Goal: Task Accomplishment & Management: Complete application form

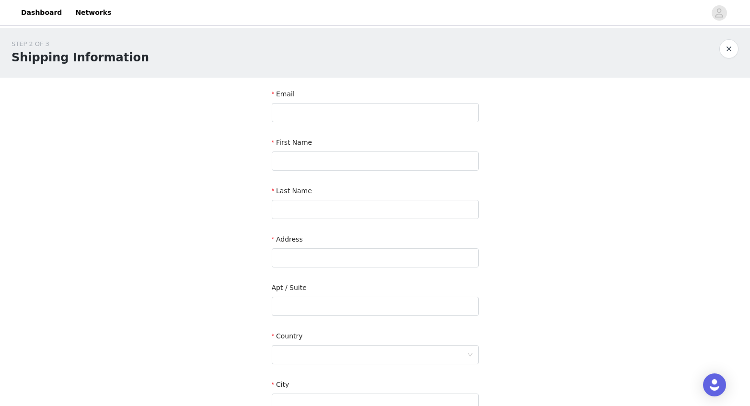
click at [33, 65] on h1 "Shipping Information" at bounding box center [81, 57] width 138 height 17
click at [35, 14] on link "Dashboard" at bounding box center [41, 13] width 52 height 22
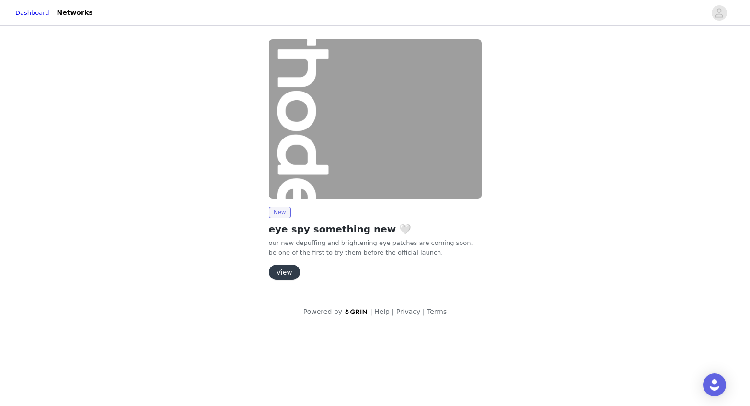
click at [280, 276] on button "View" at bounding box center [284, 272] width 31 height 15
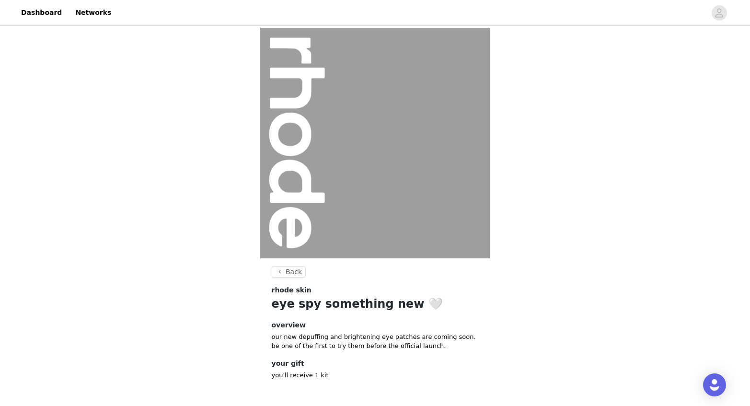
scroll to position [39, 0]
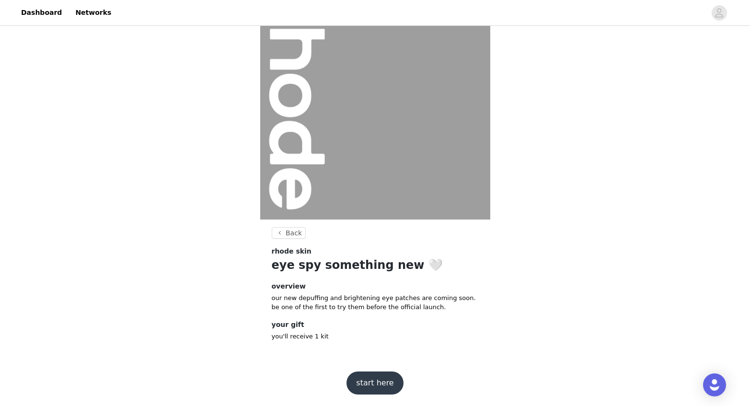
click at [382, 384] on button "start here" at bounding box center [375, 383] width 57 height 23
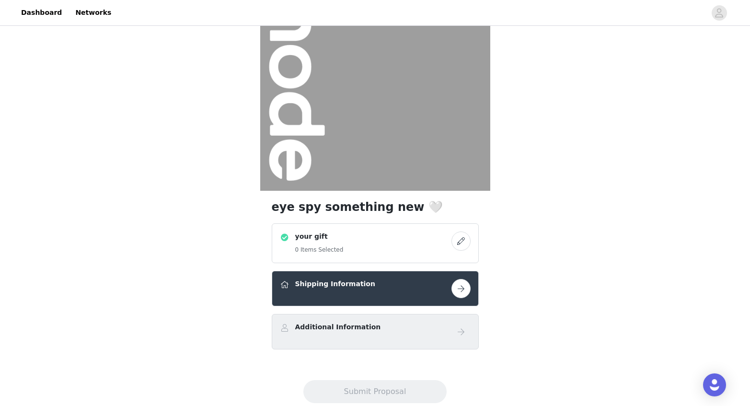
scroll to position [92, 0]
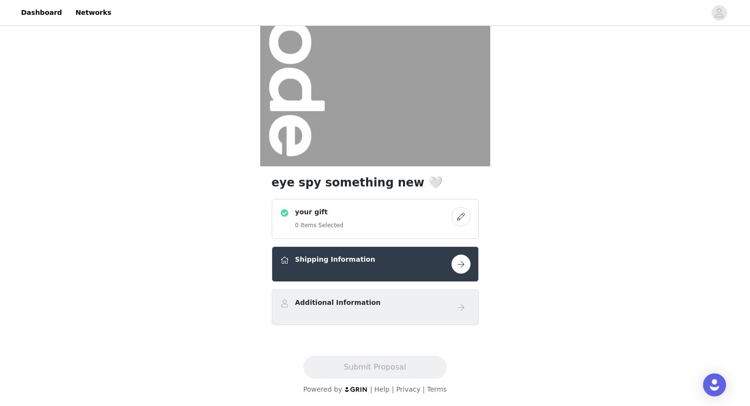
click at [319, 212] on h4 "your gift" at bounding box center [319, 212] width 48 height 10
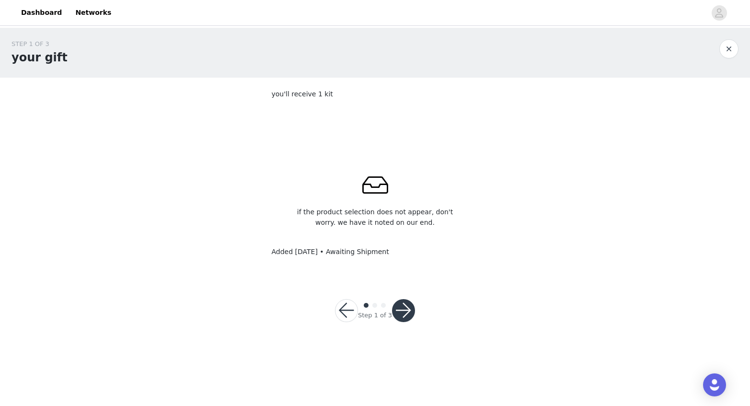
click at [406, 311] on button "button" at bounding box center [403, 310] width 23 height 23
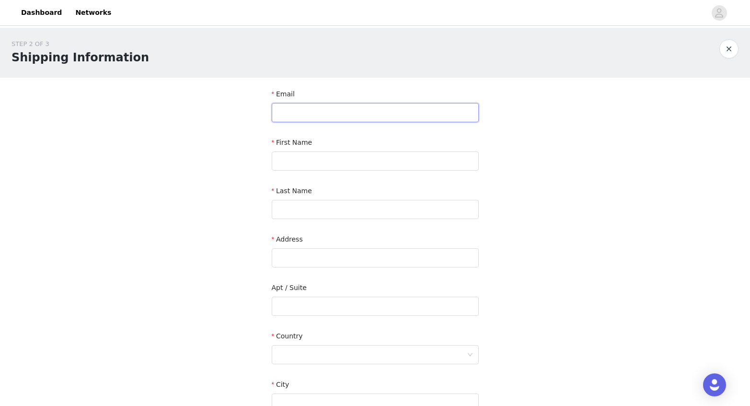
click at [392, 112] on input "text" at bounding box center [375, 112] width 207 height 19
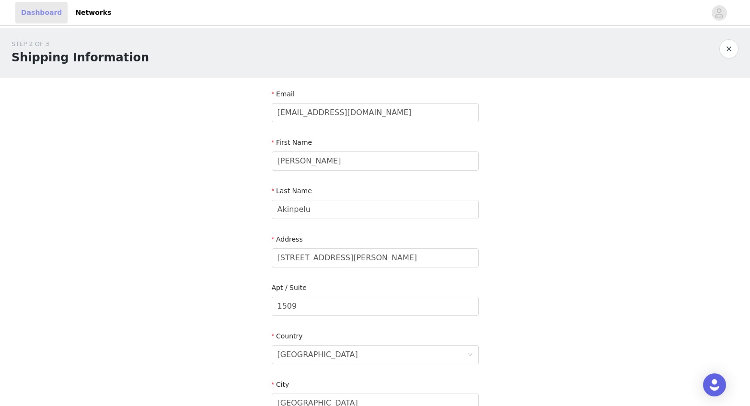
click at [36, 10] on link "Dashboard" at bounding box center [41, 13] width 52 height 22
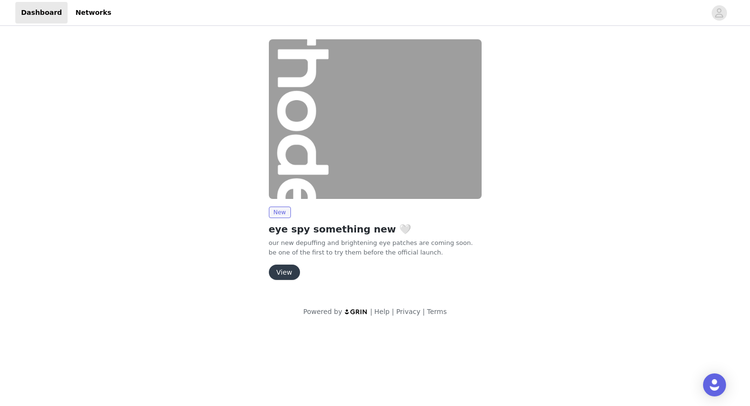
click at [278, 271] on button "View" at bounding box center [284, 272] width 31 height 15
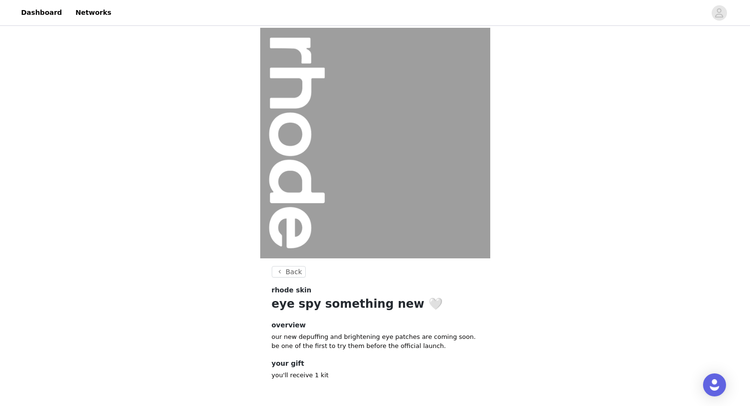
scroll to position [39, 0]
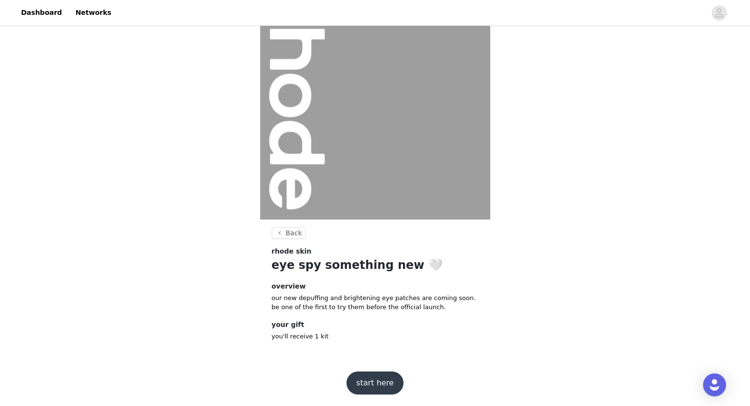
click at [379, 385] on button "start here" at bounding box center [375, 383] width 57 height 23
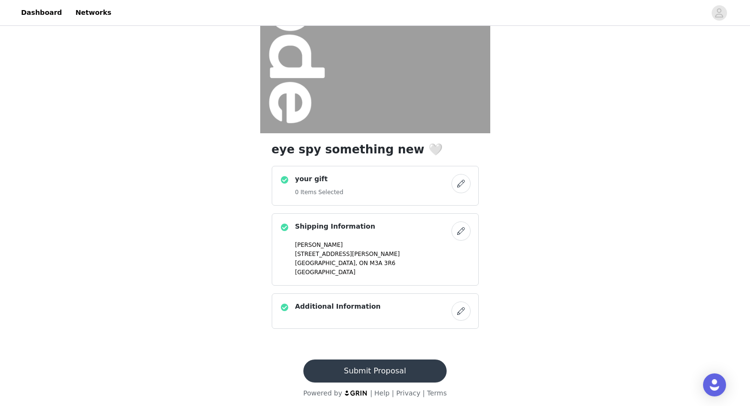
scroll to position [129, 0]
